Goal: Book appointment/travel/reservation

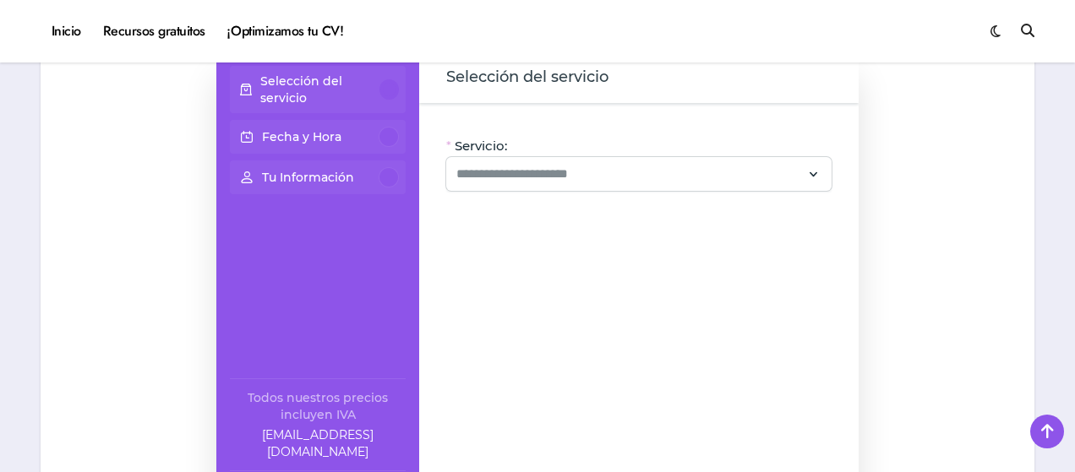
scroll to position [201, 0]
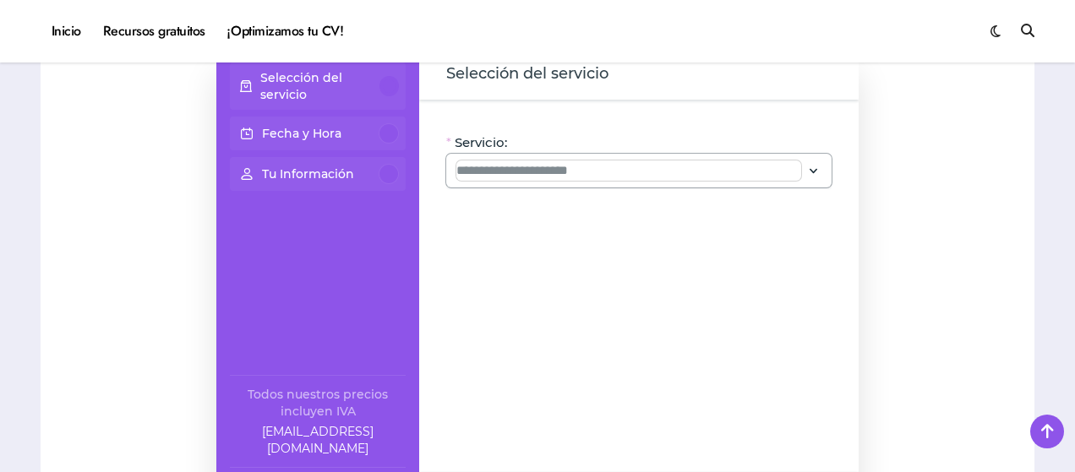
click at [765, 170] on input "Servicio:" at bounding box center [628, 171] width 345 height 20
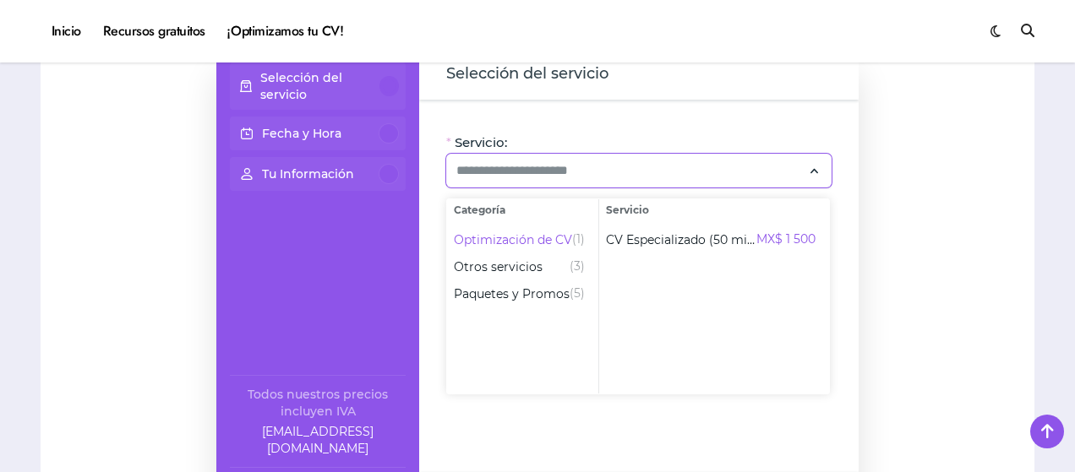
click at [880, 237] on div "Selección del servicio Fecha y Hora Tu Información Todos nuestros precios inclu…" at bounding box center [537, 285] width 960 height 473
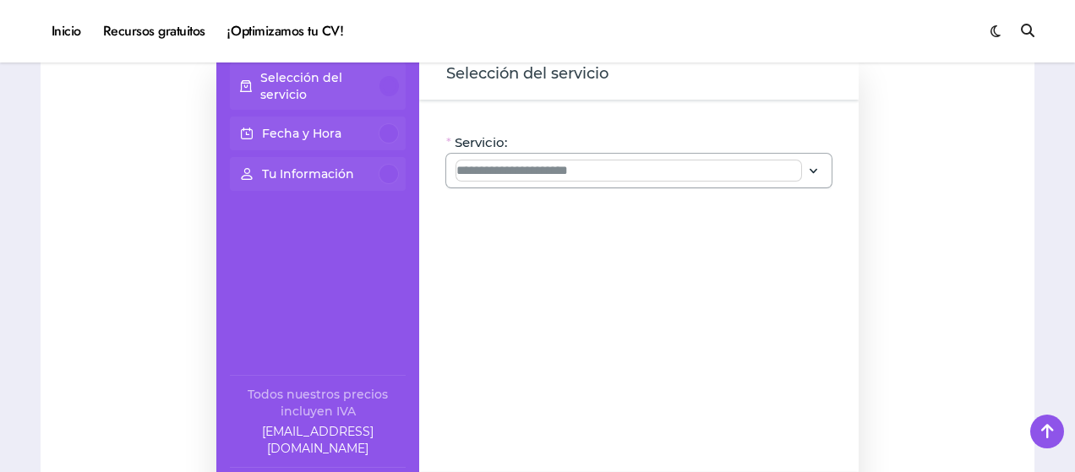
click at [799, 173] on input "Servicio:" at bounding box center [628, 171] width 345 height 20
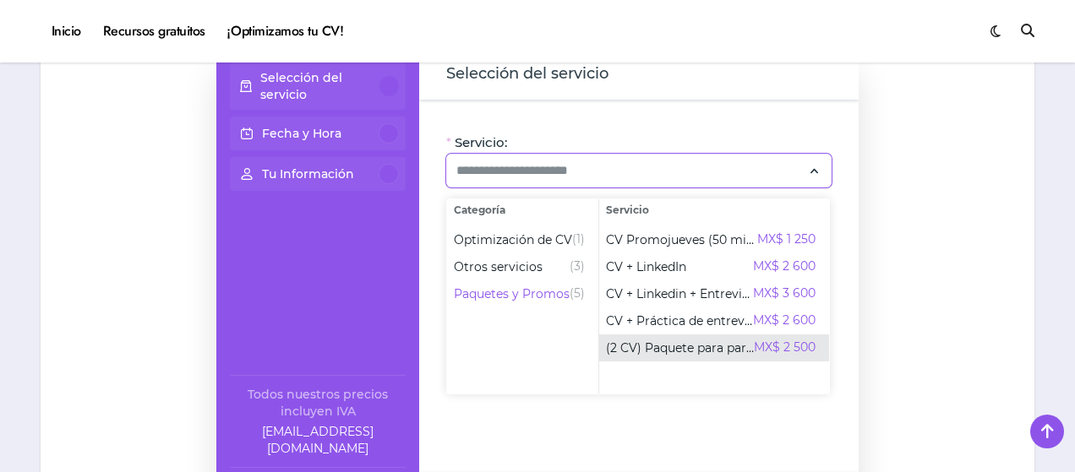
click at [625, 344] on span "(2 CV) Paquete para parejas" at bounding box center [680, 348] width 148 height 17
type input "**********"
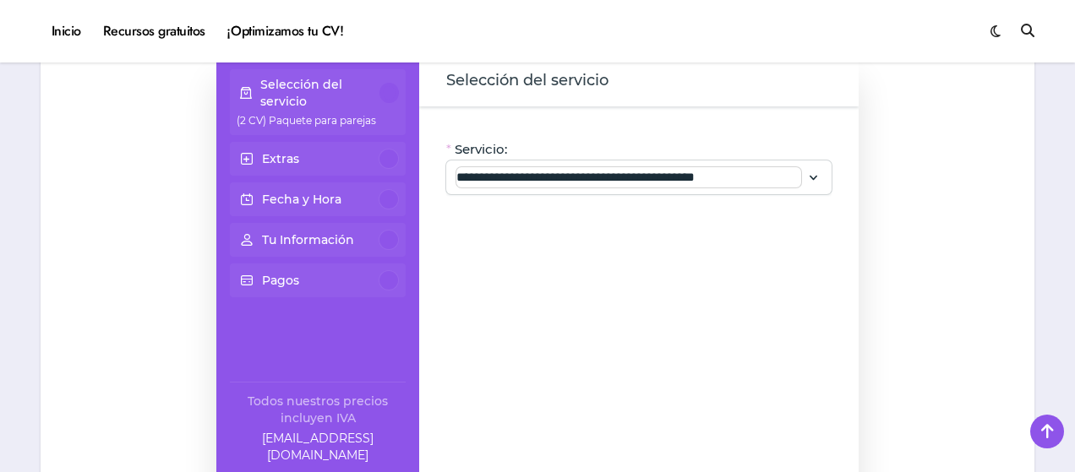
scroll to position [198, 0]
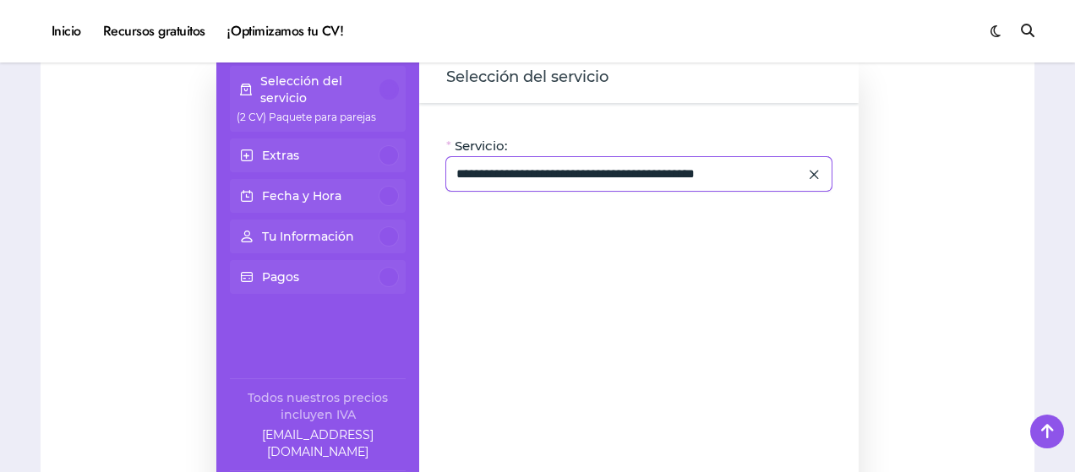
click at [809, 172] on icon at bounding box center [813, 174] width 15 height 23
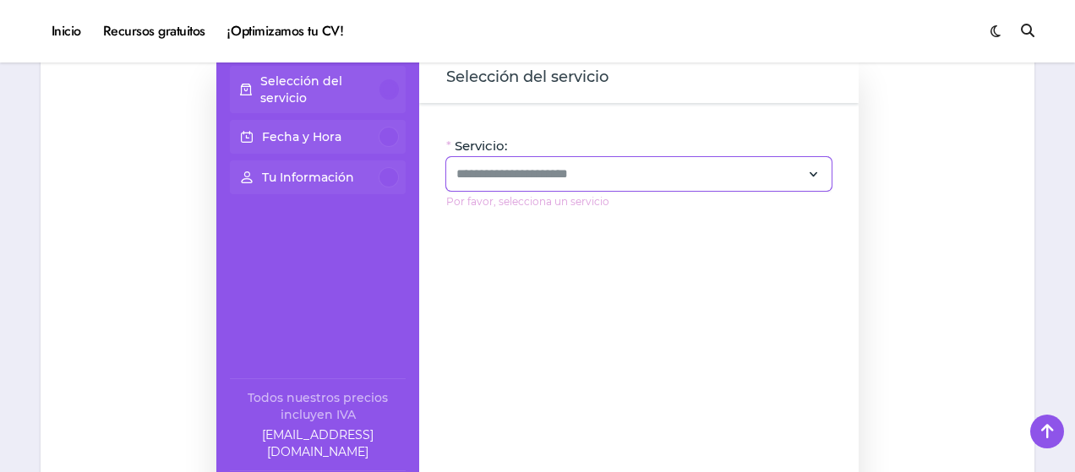
click at [804, 173] on div at bounding box center [638, 174] width 385 height 34
click at [335, 83] on p "Selección del servicio" at bounding box center [320, 90] width 120 height 34
click at [727, 164] on input "Servicio:" at bounding box center [628, 174] width 345 height 20
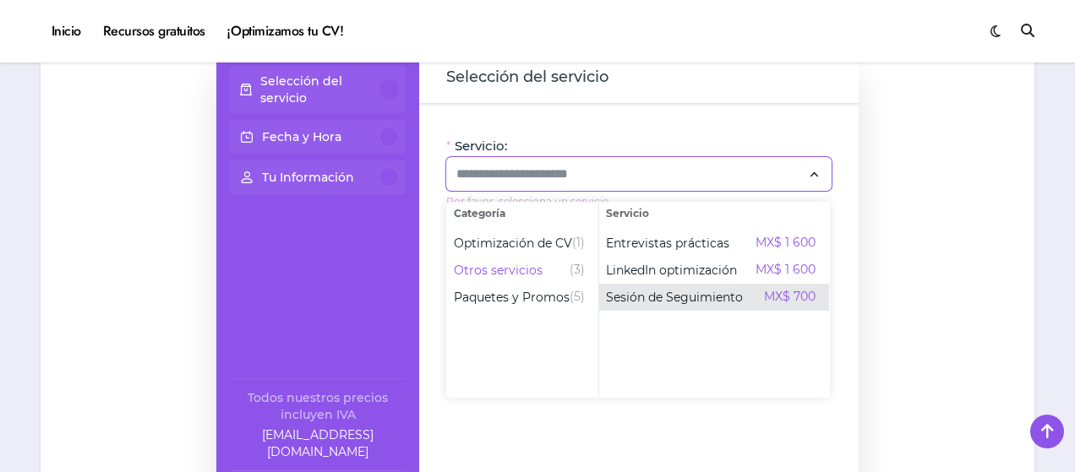
click at [656, 295] on span "Sesión de Seguimiento" at bounding box center [674, 297] width 137 height 17
type input "**********"
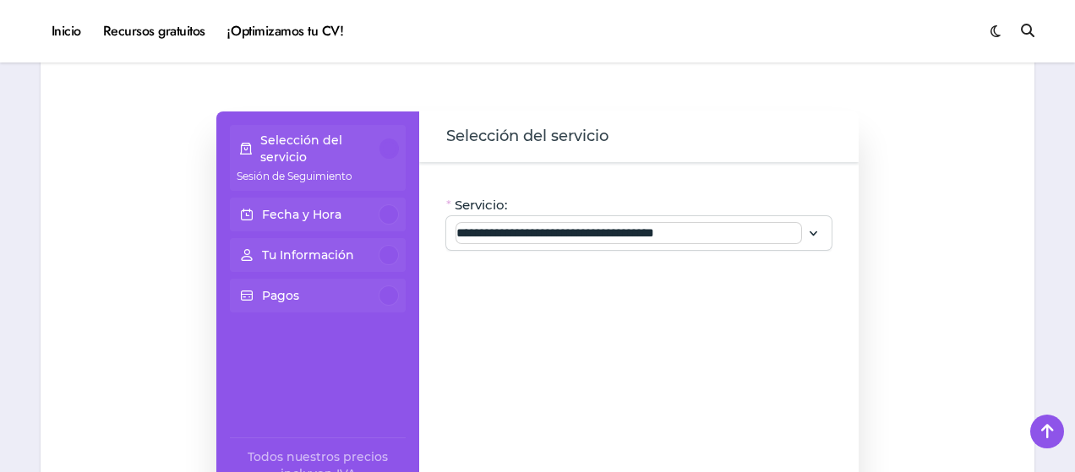
scroll to position [142, 0]
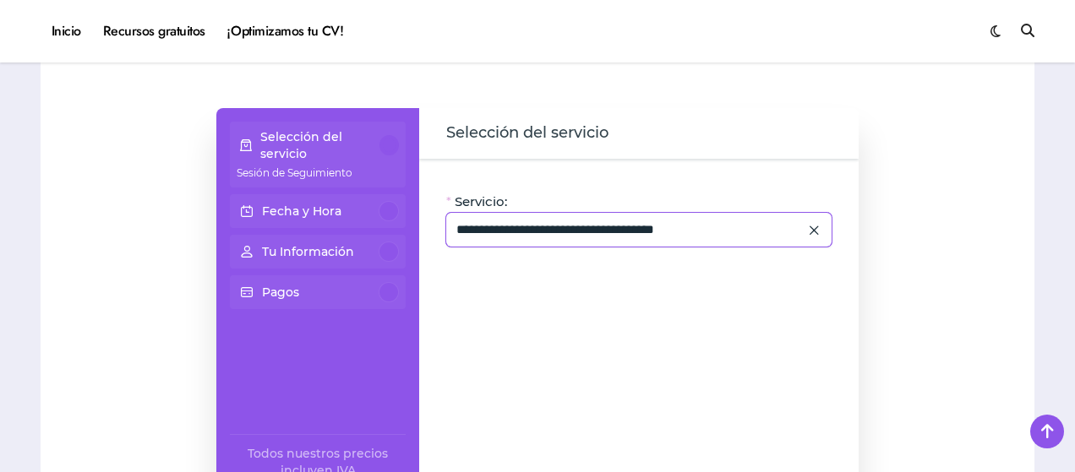
click at [826, 229] on div "**********" at bounding box center [638, 230] width 385 height 34
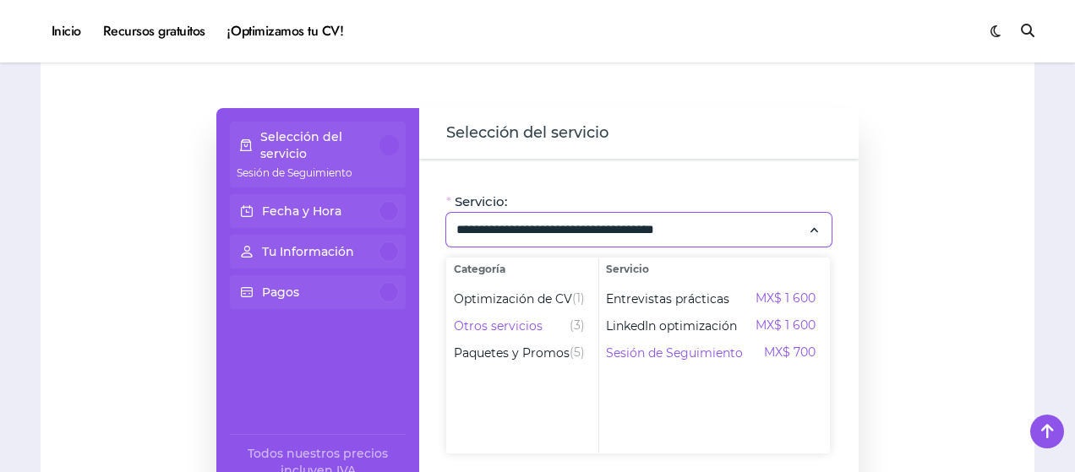
click at [315, 160] on p "Selección del servicio" at bounding box center [320, 145] width 120 height 34
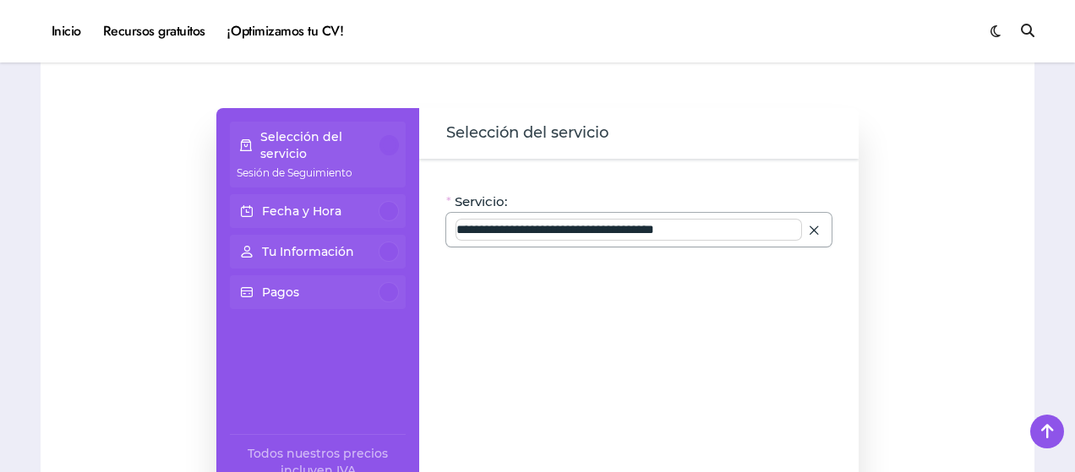
click at [575, 232] on input "**********" at bounding box center [628, 230] width 345 height 20
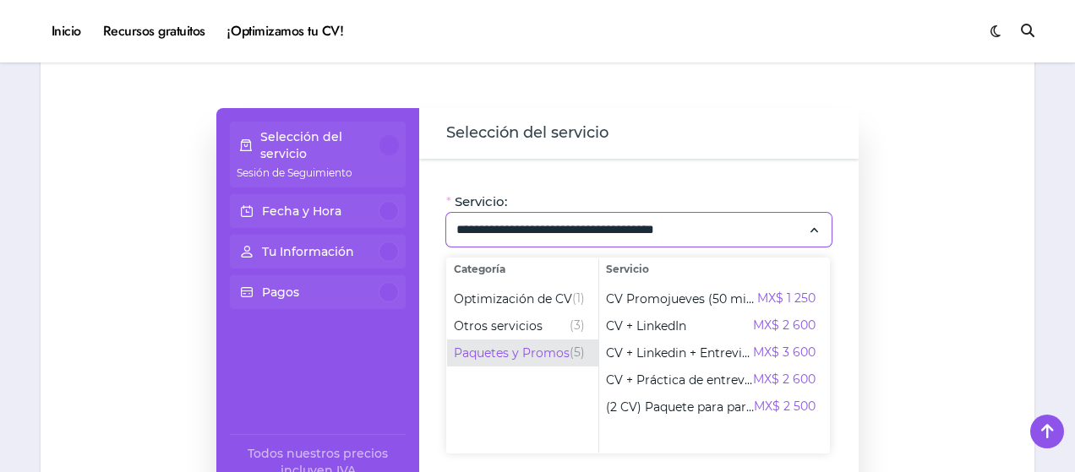
click at [483, 347] on span "Paquetes y Promos" at bounding box center [512, 353] width 116 height 17
click at [479, 351] on span "Paquetes y Promos" at bounding box center [512, 353] width 116 height 17
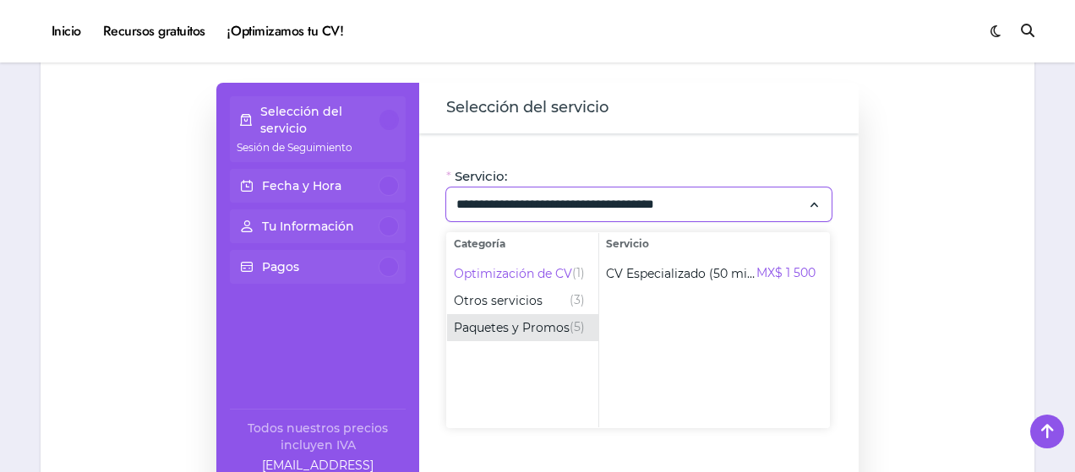
scroll to position [0, 0]
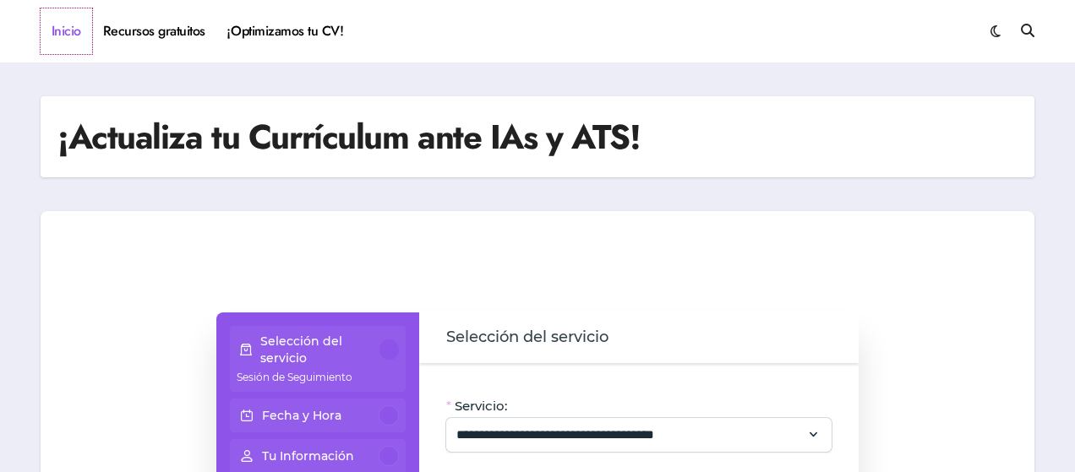
click at [67, 25] on link "Inicio" at bounding box center [67, 31] width 52 height 46
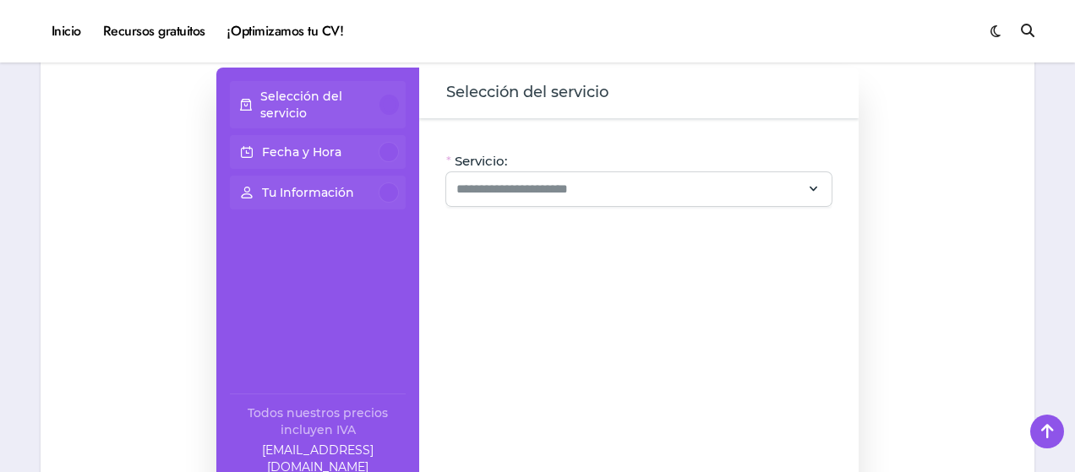
scroll to position [201, 0]
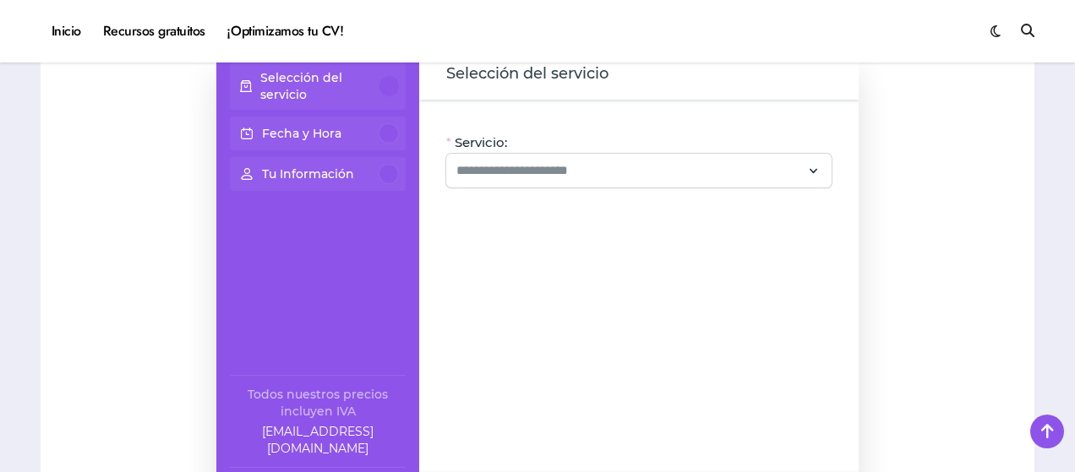
click at [259, 180] on div "Tu Información" at bounding box center [318, 174] width 162 height 20
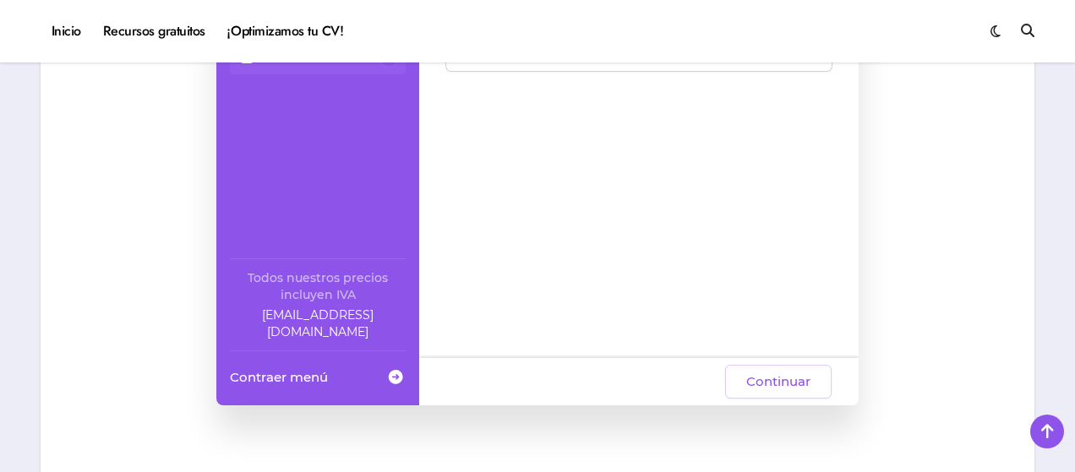
scroll to position [167, 0]
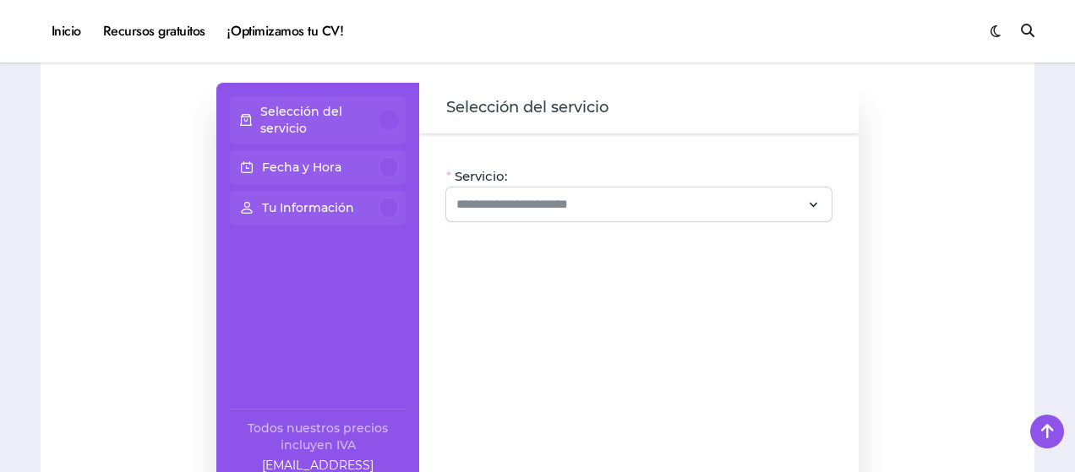
click at [335, 210] on p "Tu Información" at bounding box center [308, 207] width 92 height 17
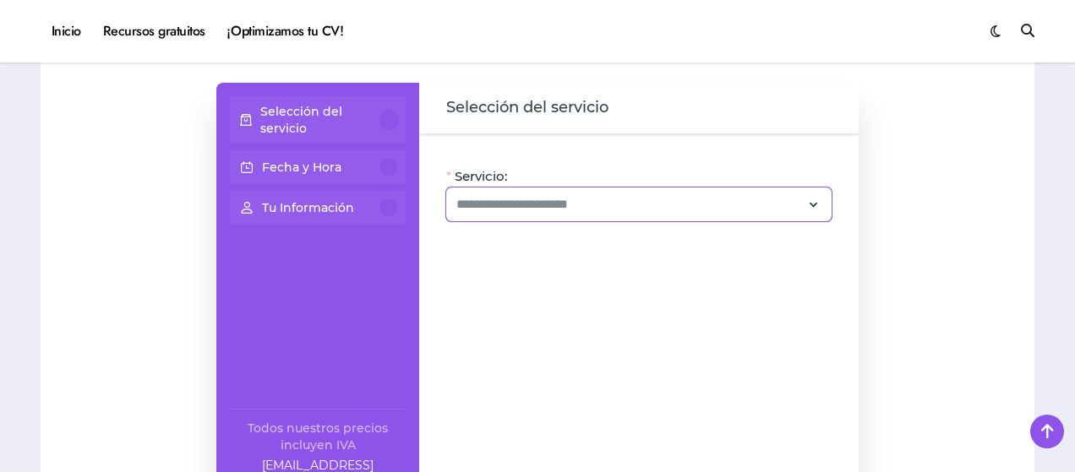
click at [483, 188] on div at bounding box center [638, 205] width 385 height 34
click at [479, 197] on input "Servicio:" at bounding box center [628, 204] width 345 height 20
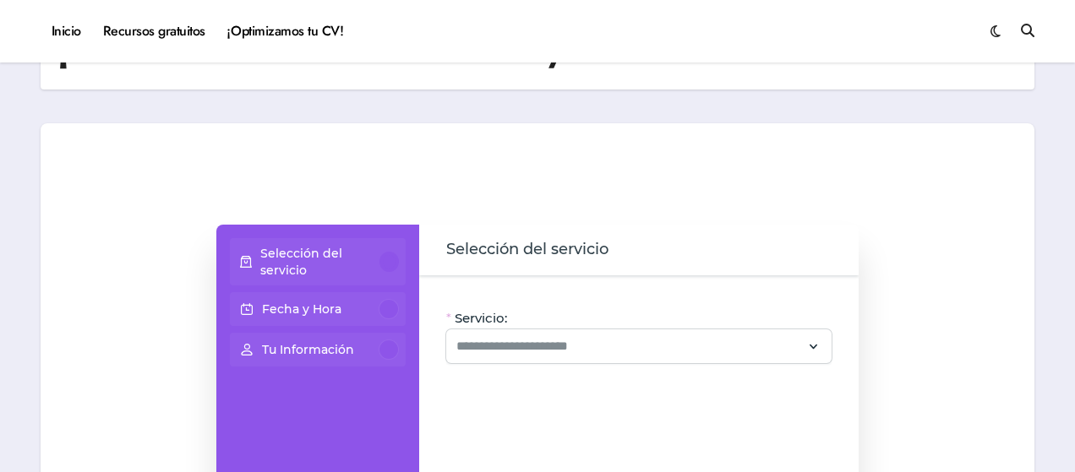
scroll to position [37, 0]
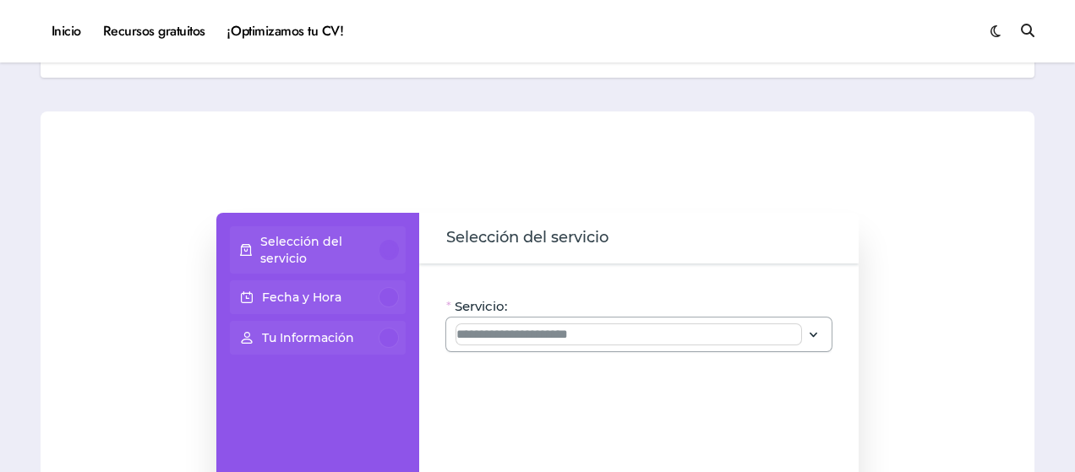
click at [786, 342] on input "Servicio:" at bounding box center [628, 334] width 345 height 20
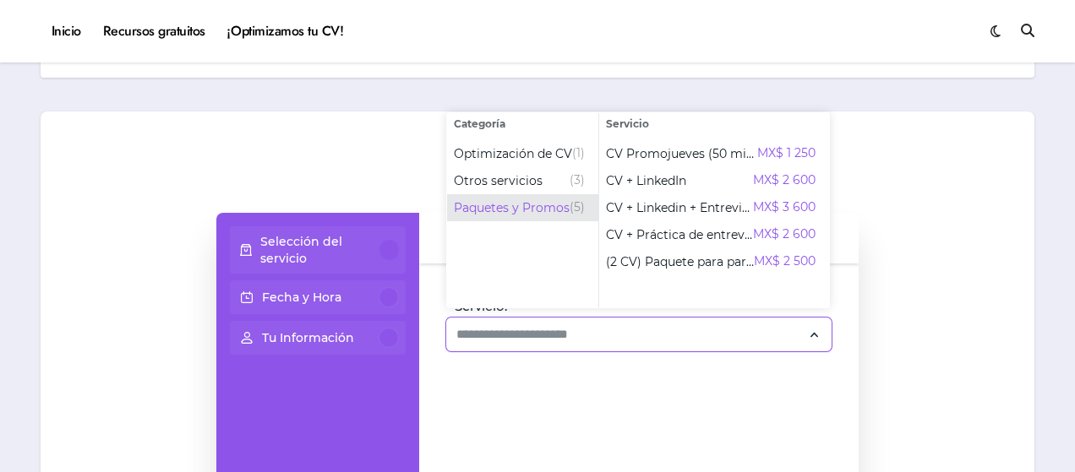
click at [558, 199] on span "Paquetes y Promos" at bounding box center [512, 207] width 116 height 17
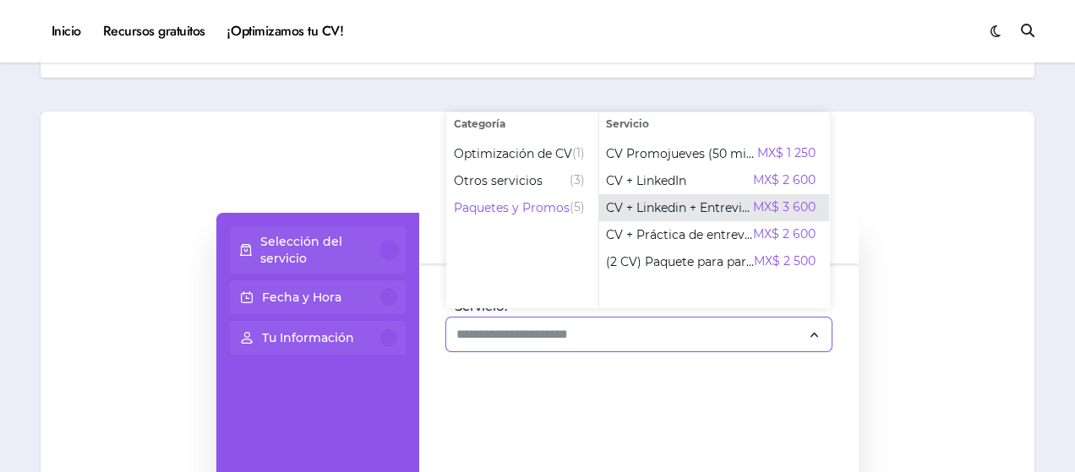
click at [688, 213] on span "CV + Linkedin + Entrevista" at bounding box center [679, 207] width 147 height 17
type input "**********"
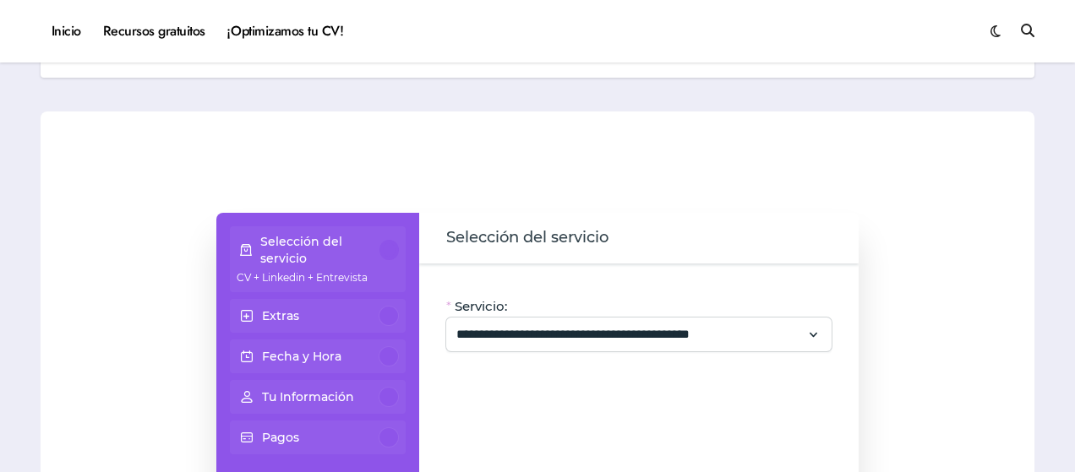
click at [296, 312] on p "Extras" at bounding box center [280, 316] width 37 height 17
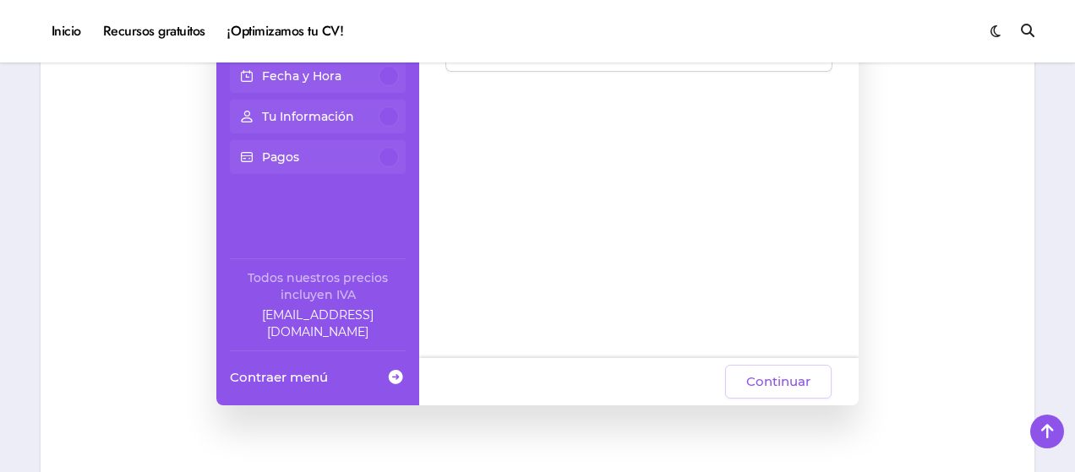
scroll to position [444, 0]
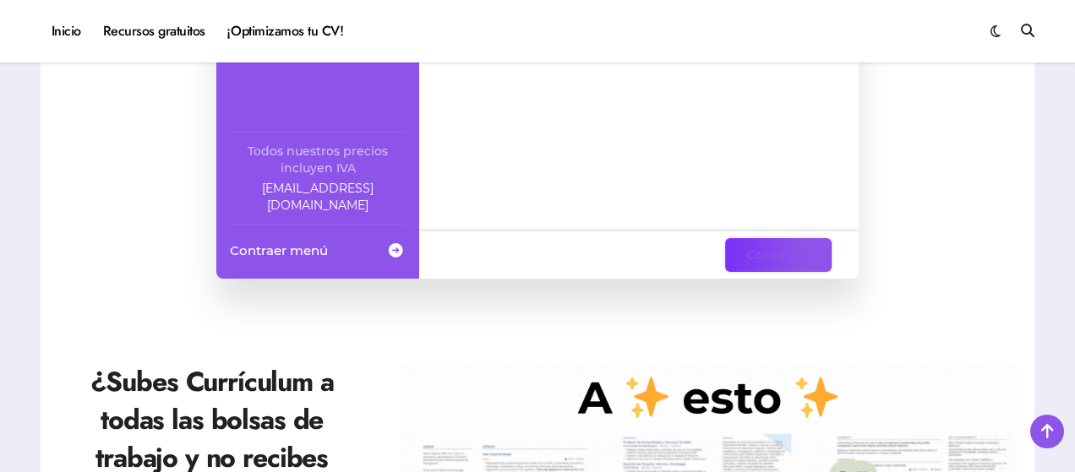
click at [797, 246] on span "Continuar" at bounding box center [778, 255] width 64 height 20
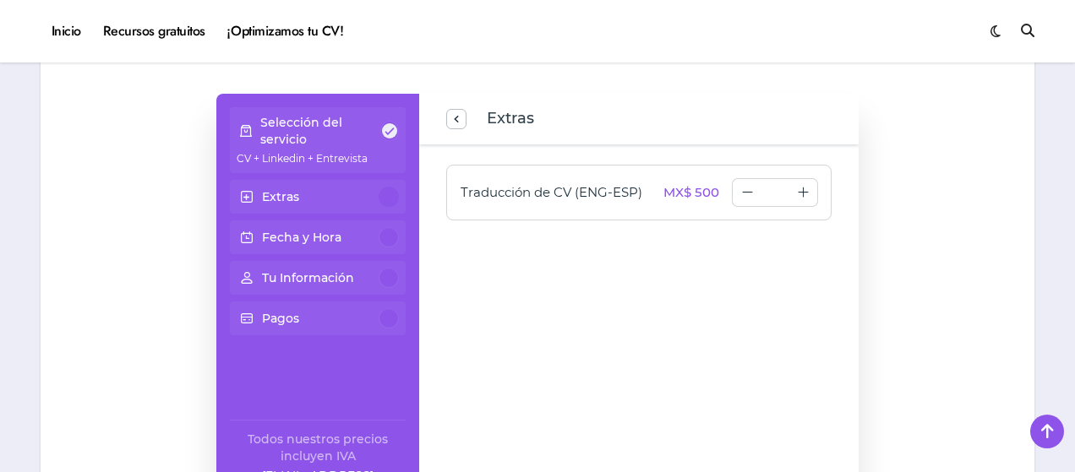
scroll to position [157, 0]
type input "*"
click at [811, 187] on icon "increase number" at bounding box center [802, 192] width 19 height 19
click at [803, 191] on icon "increase number" at bounding box center [803, 192] width 10 height 10
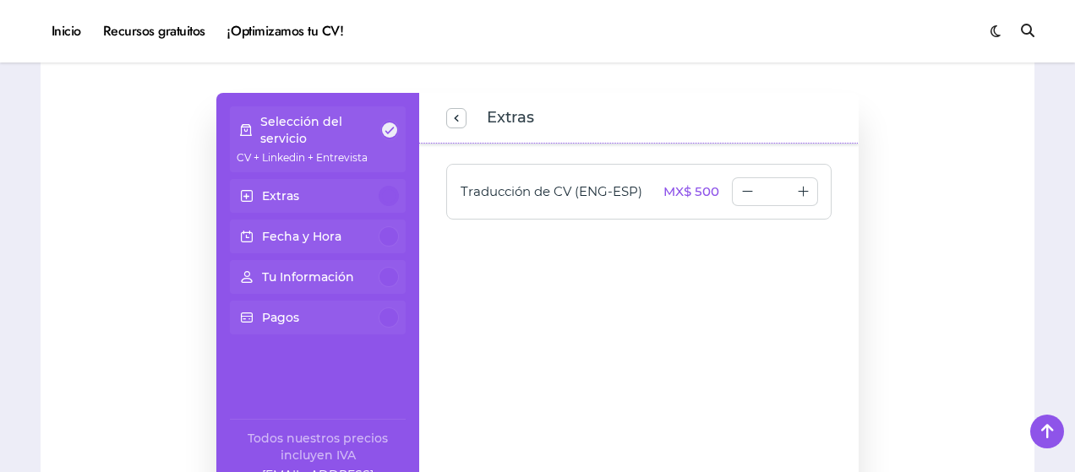
click at [659, 295] on div "Traducción de CV (ENG-ESP) MX$ 500 * Oye, hay paquetes especiales con este serv…" at bounding box center [638, 331] width 439 height 375
click at [368, 202] on div "Extras" at bounding box center [318, 196] width 162 height 20
click at [351, 232] on div "Fecha y Hora" at bounding box center [318, 236] width 162 height 20
click at [454, 124] on span "previous step" at bounding box center [456, 118] width 14 height 23
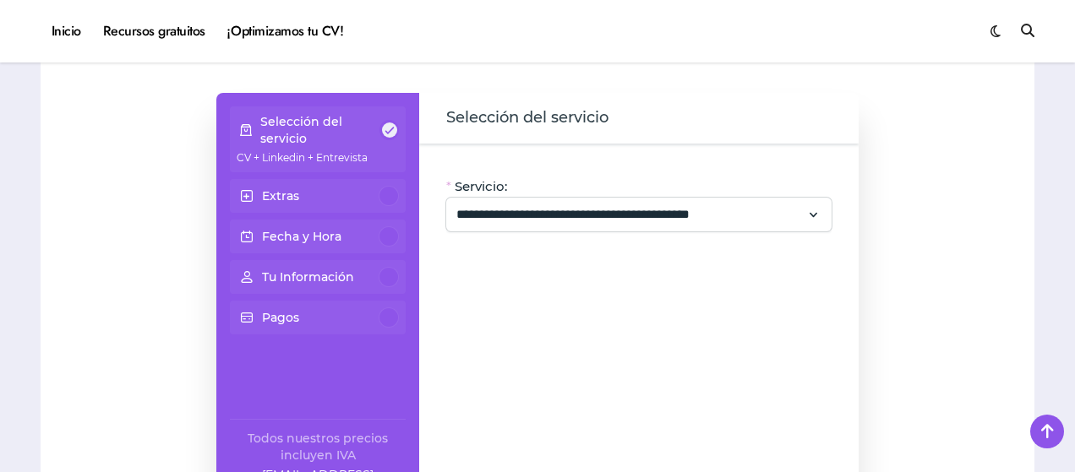
click at [335, 240] on p "Fecha y Hora" at bounding box center [301, 236] width 79 height 17
click at [324, 202] on div "Extras" at bounding box center [318, 196] width 162 height 20
click at [242, 199] on span at bounding box center [247, 196] width 20 height 30
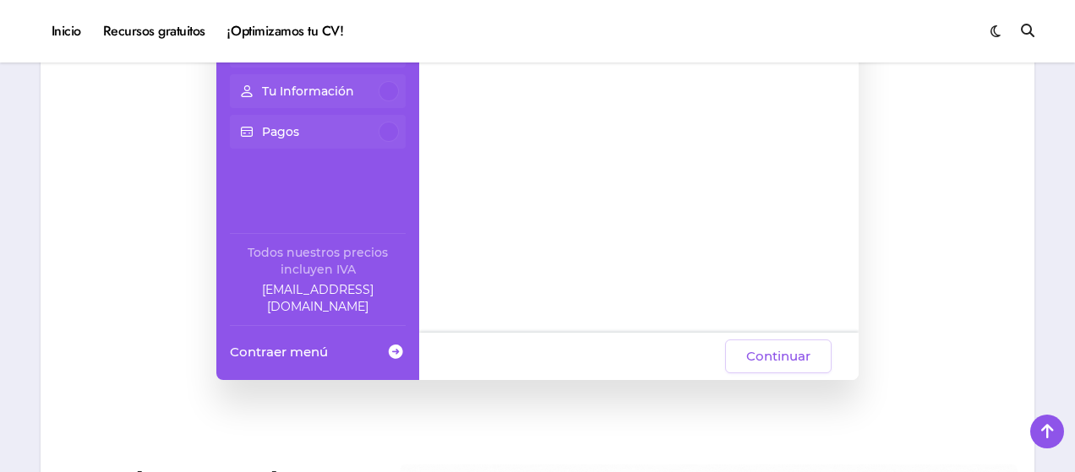
scroll to position [348, 0]
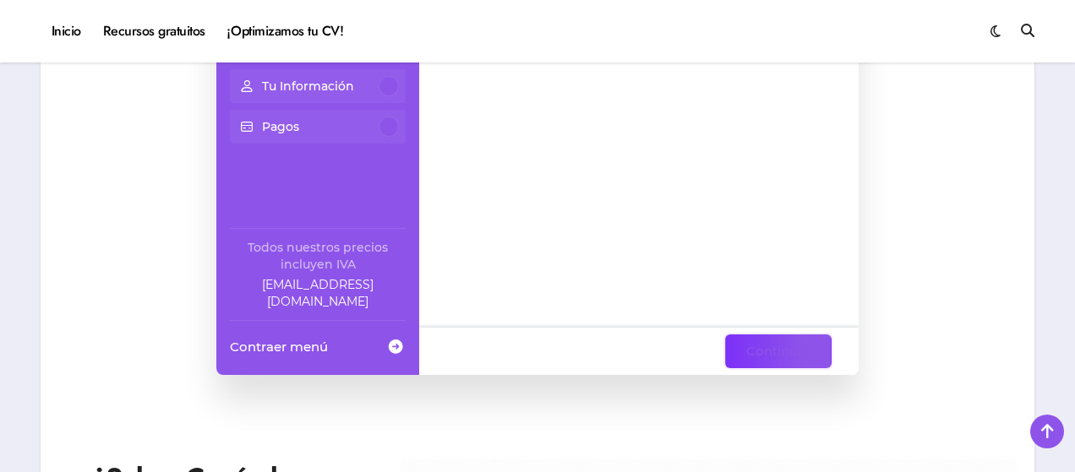
click at [804, 341] on span "Continuar" at bounding box center [778, 351] width 64 height 20
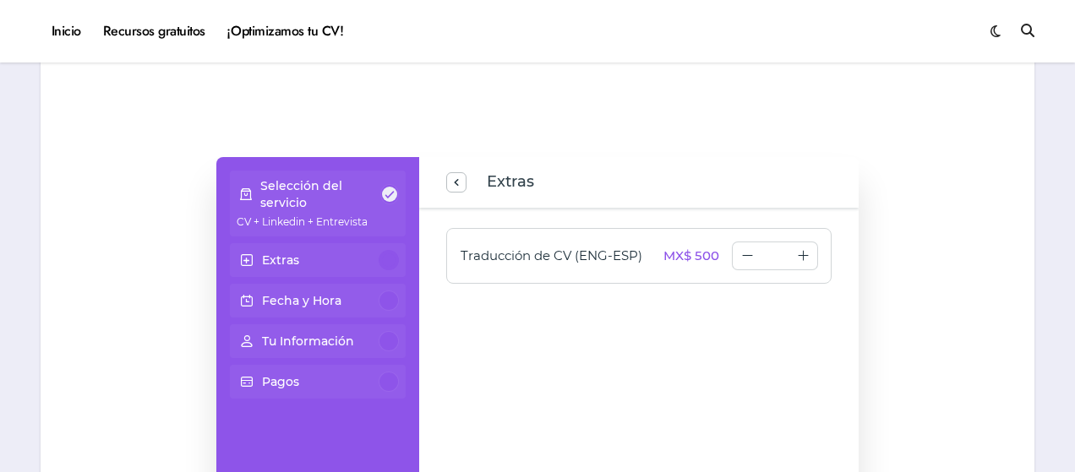
scroll to position [105, 0]
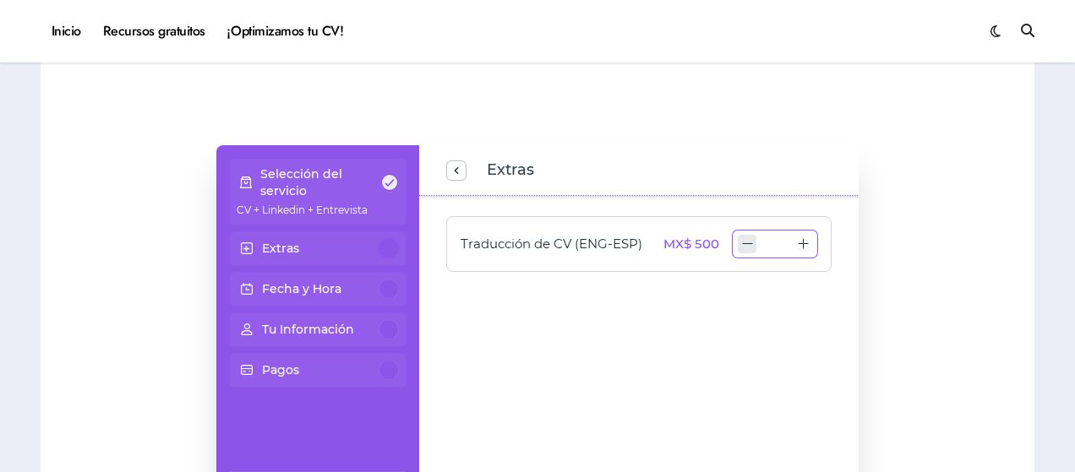
type input "*"
click at [753, 244] on icon "decrease number" at bounding box center [747, 243] width 13 height 13
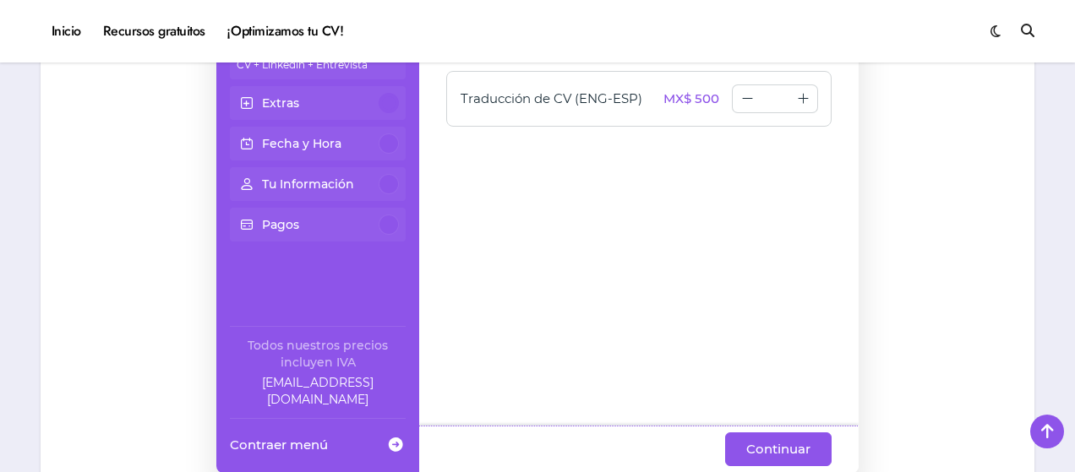
scroll to position [400, 0]
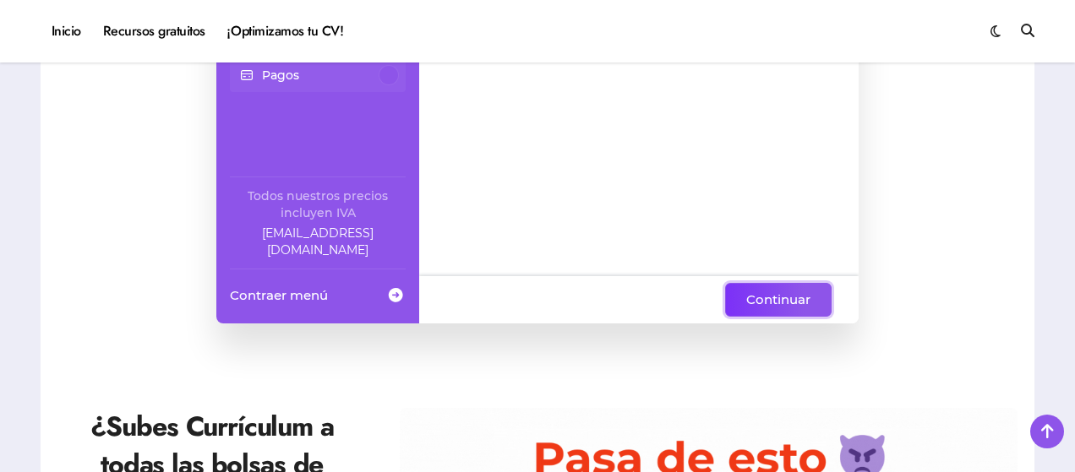
click at [781, 286] on button "Continuar" at bounding box center [778, 300] width 106 height 34
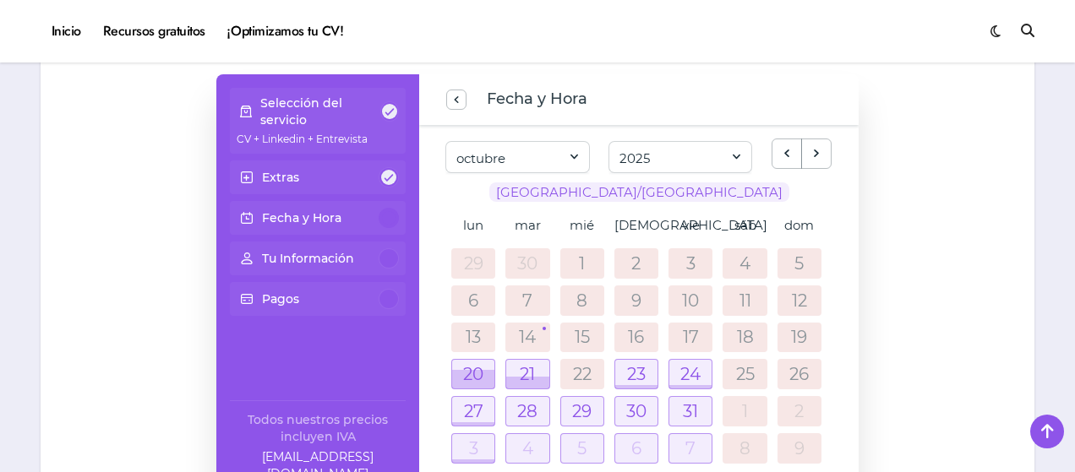
scroll to position [167, 0]
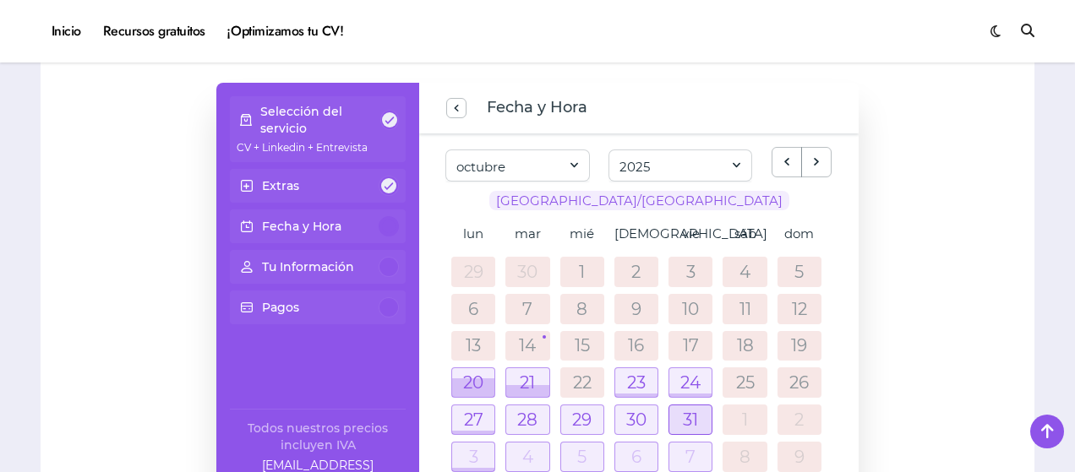
click at [679, 425] on div at bounding box center [690, 420] width 42 height 29
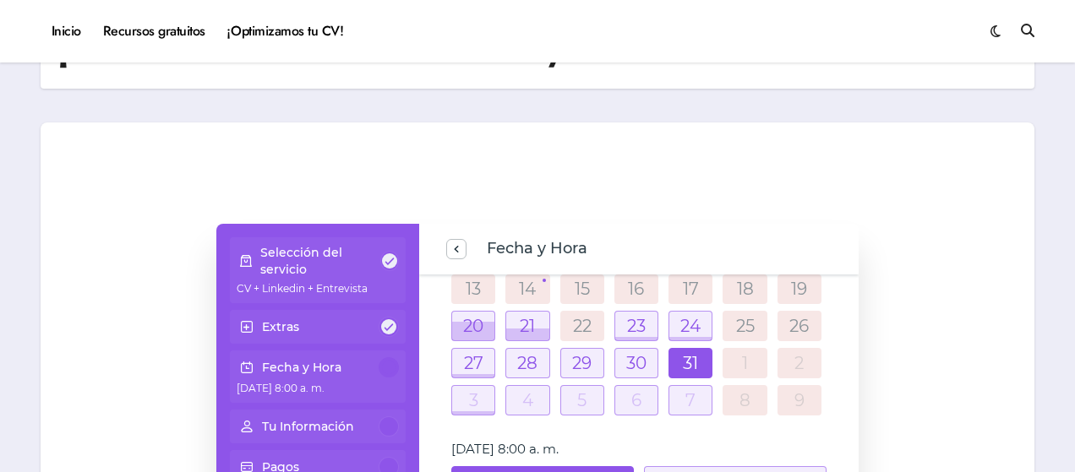
scroll to position [0, 0]
